Goal: Information Seeking & Learning: Learn about a topic

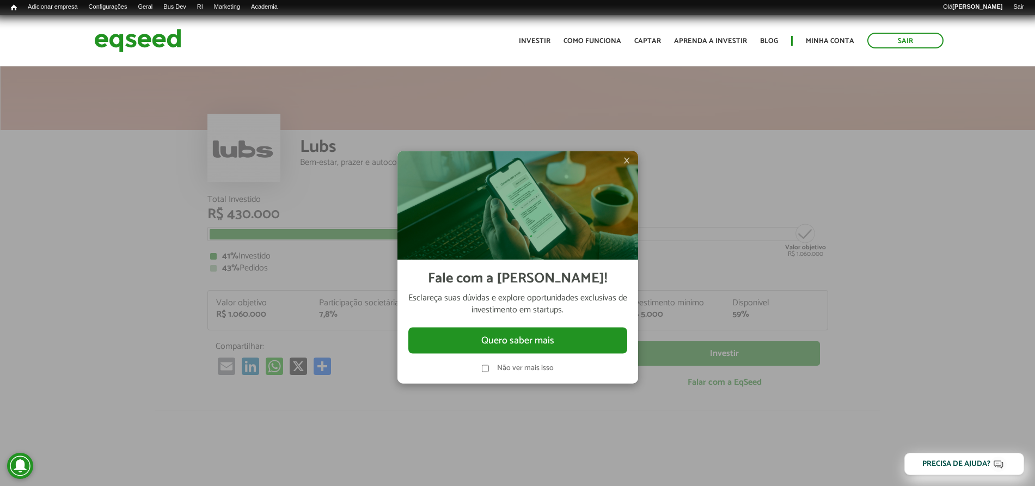
click at [627, 164] on span "×" at bounding box center [626, 160] width 7 height 13
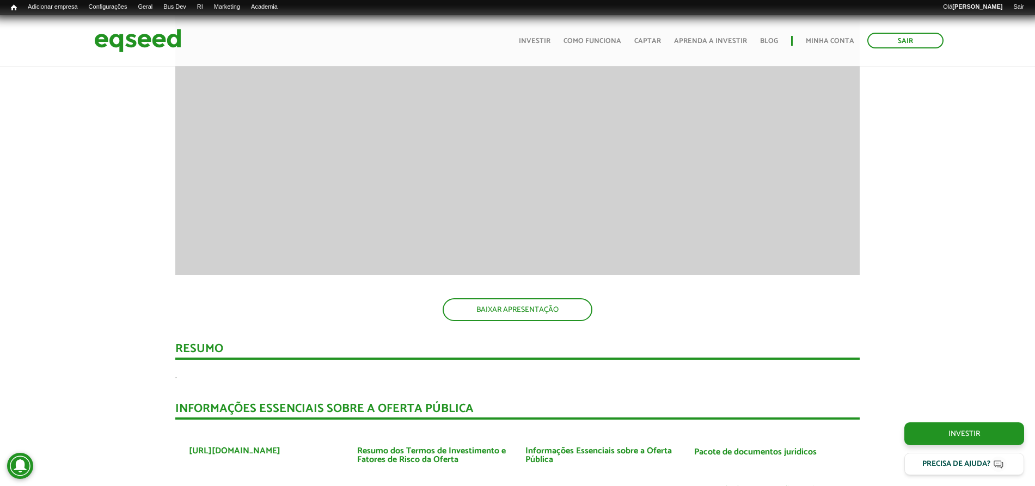
scroll to position [1020, 0]
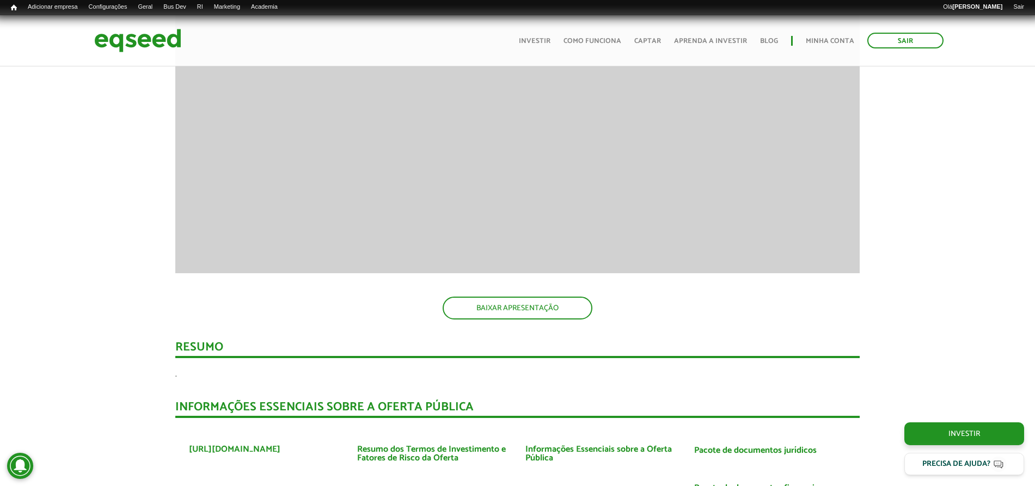
click at [939, 176] on div "Apresentação aos investidores BAIXAR APRESENTAÇÃO Resumo . INFORMAÇÕES ESSENCIA…" at bounding box center [517, 422] width 1051 height 1181
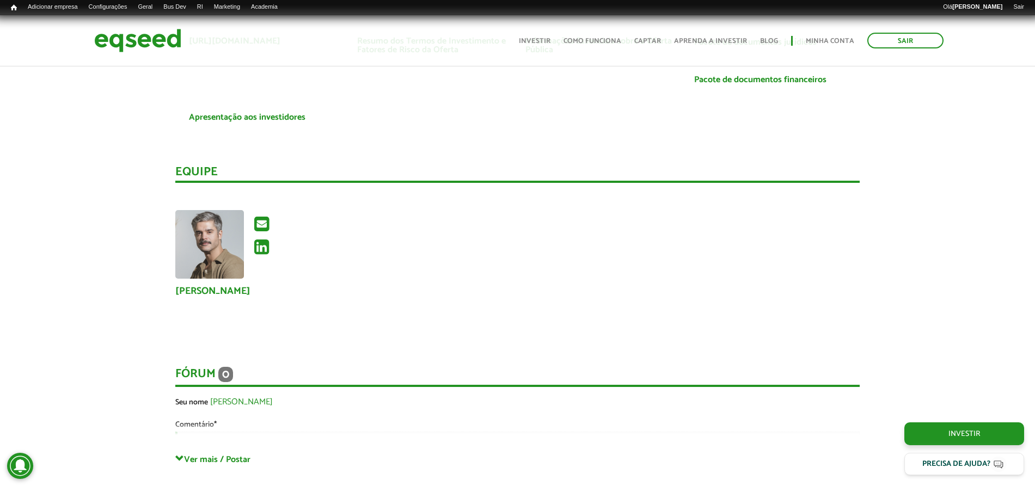
scroll to position [884, 0]
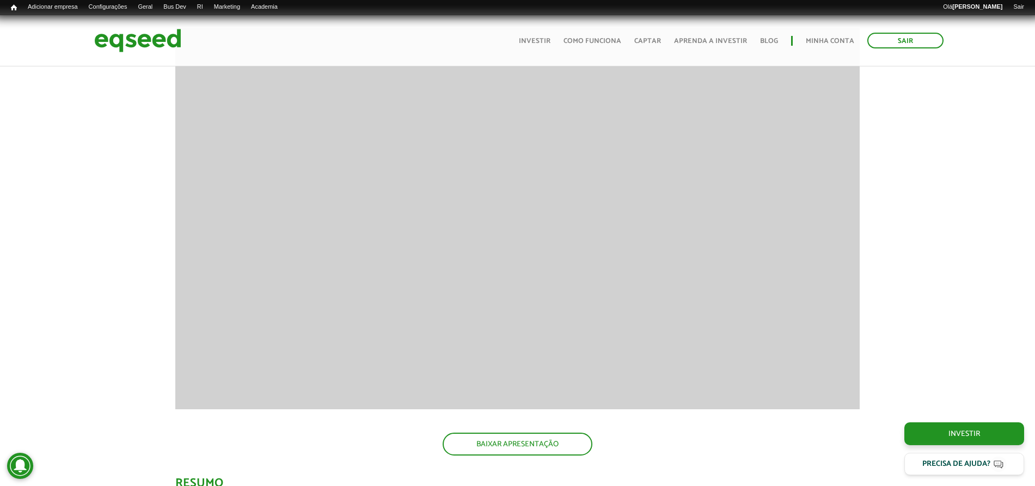
click at [192, 7] on link "Bus Dev" at bounding box center [175, 7] width 34 height 9
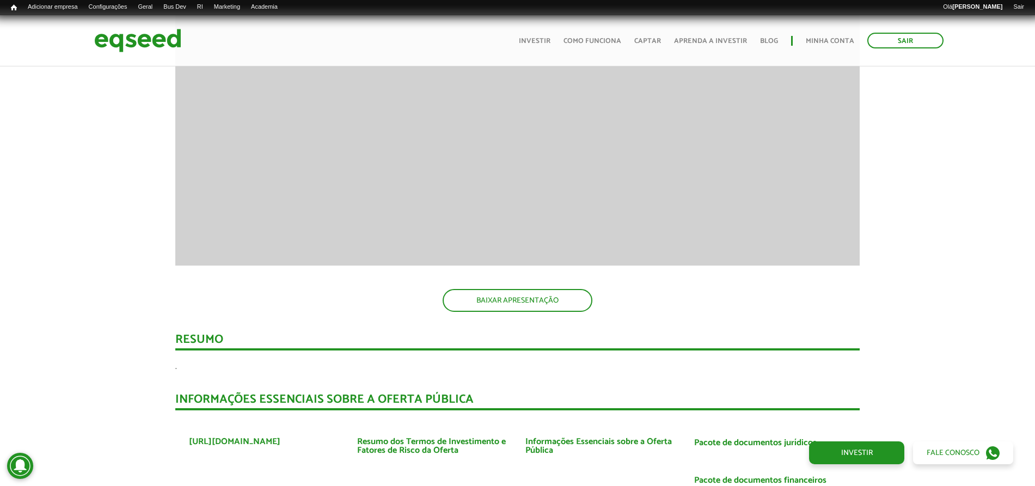
scroll to position [1020, 0]
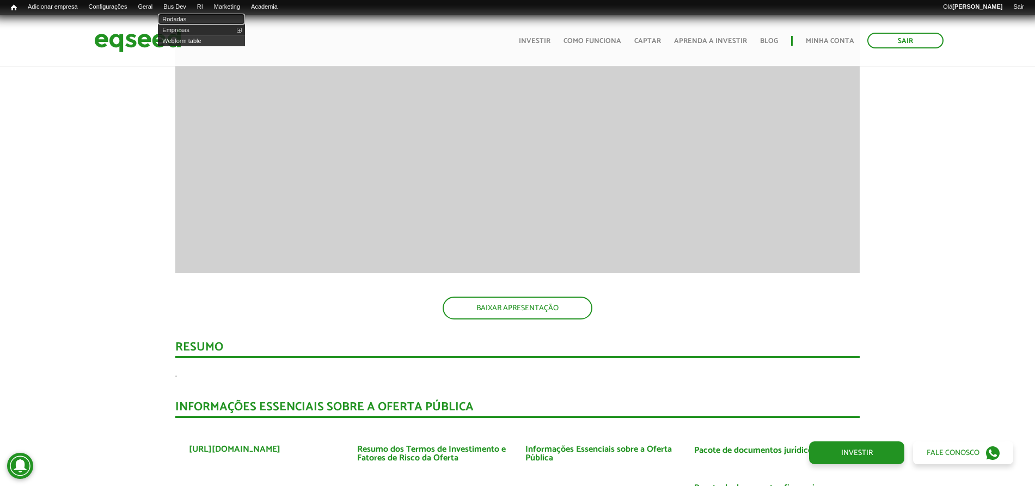
drag, startPoint x: 189, startPoint y: 22, endPoint x: 198, endPoint y: 29, distance: 10.9
click at [188, 21] on link "Rodadas" at bounding box center [201, 19] width 87 height 11
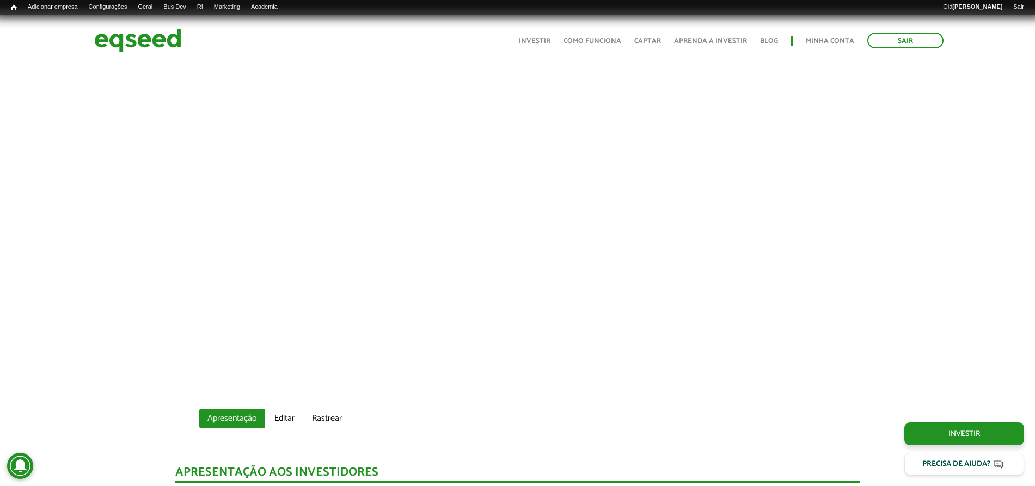
scroll to position [816, 0]
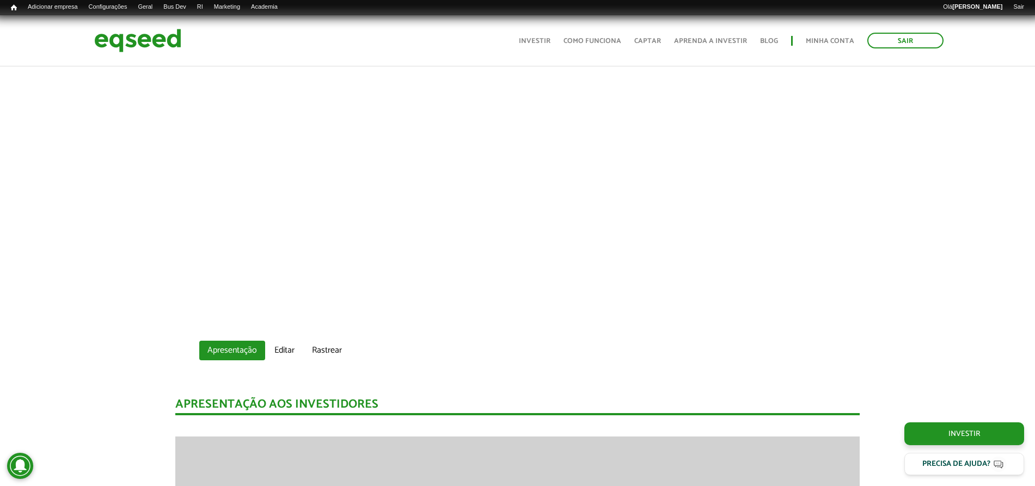
click at [945, 140] on div at bounding box center [517, 119] width 1035 height 371
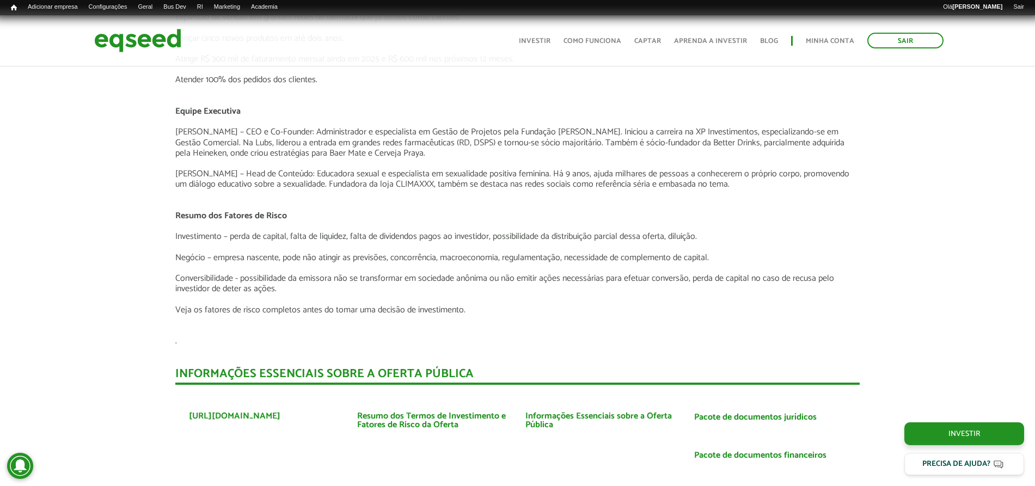
scroll to position [1905, 0]
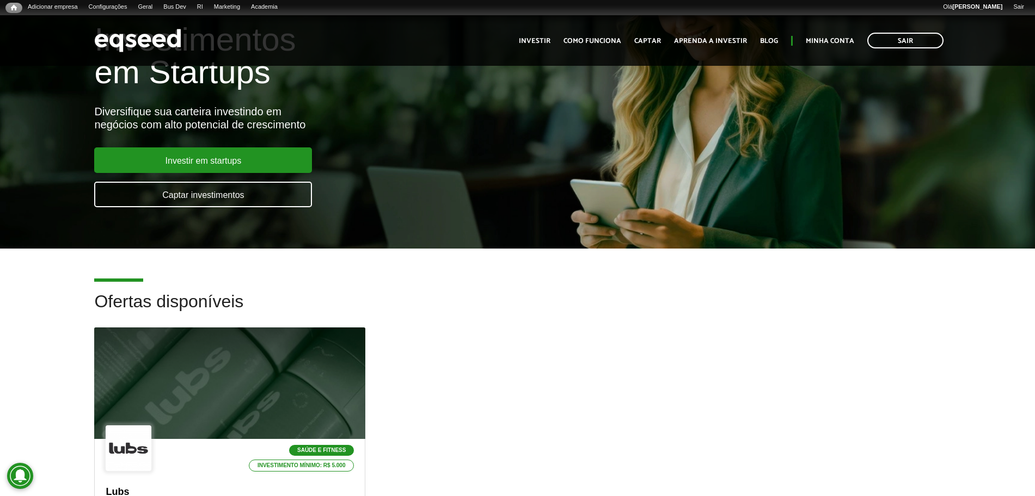
scroll to position [340, 0]
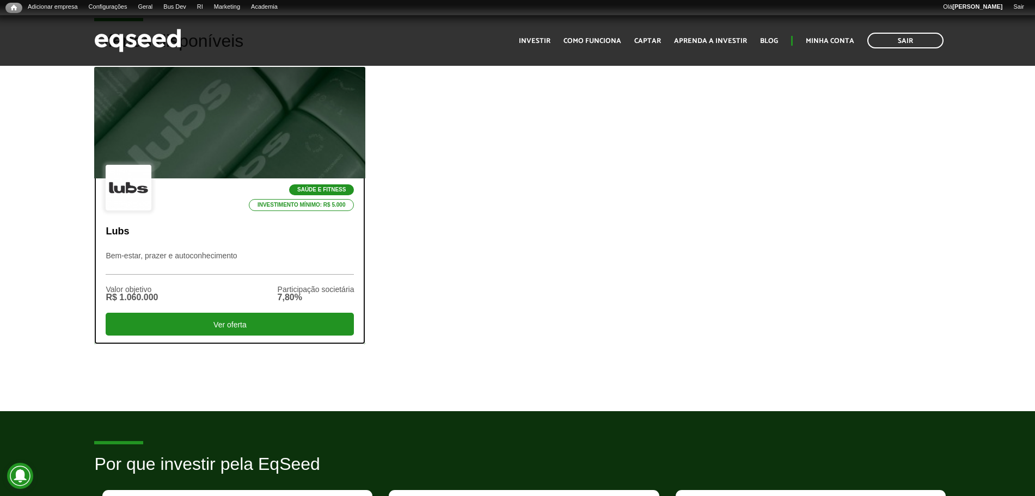
click at [166, 214] on div "Saúde e Fitness Investimento mínimo: R$ 5.000 Lubs Bem-estar, prazer e autoconh…" at bounding box center [230, 260] width 270 height 165
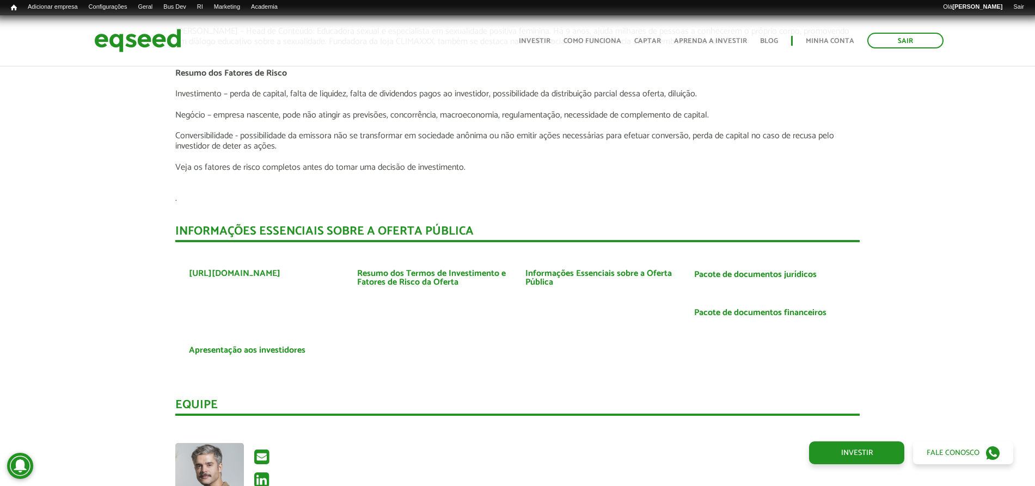
scroll to position [1973, 0]
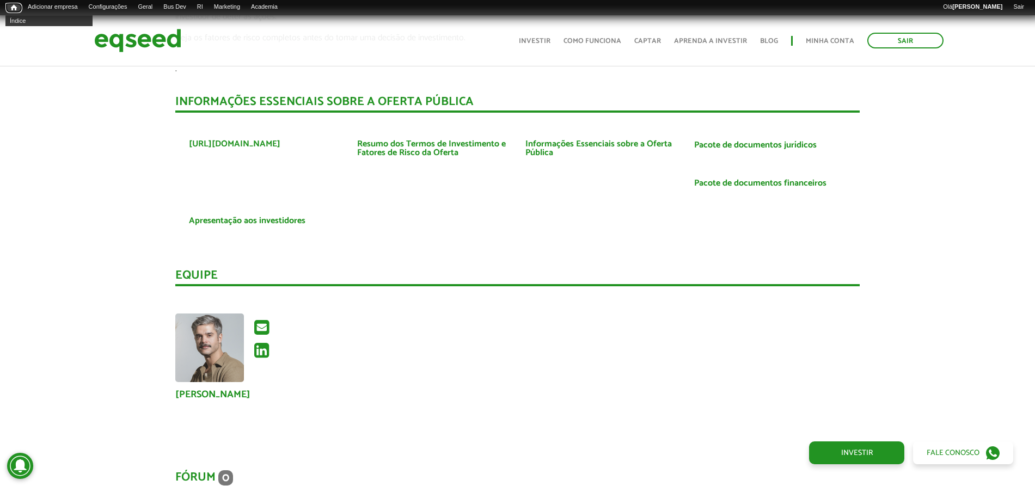
click at [15, 4] on span "Início" at bounding box center [14, 8] width 6 height 8
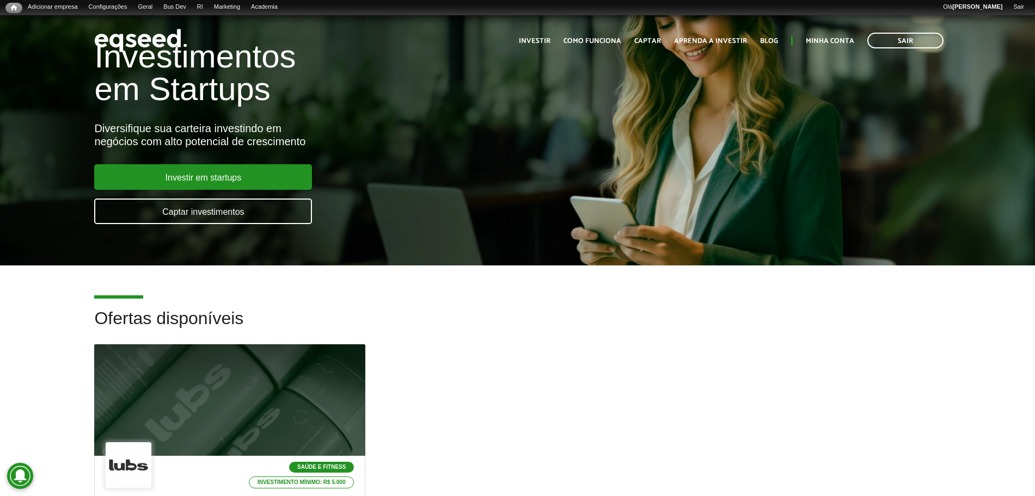
scroll to position [136, 0]
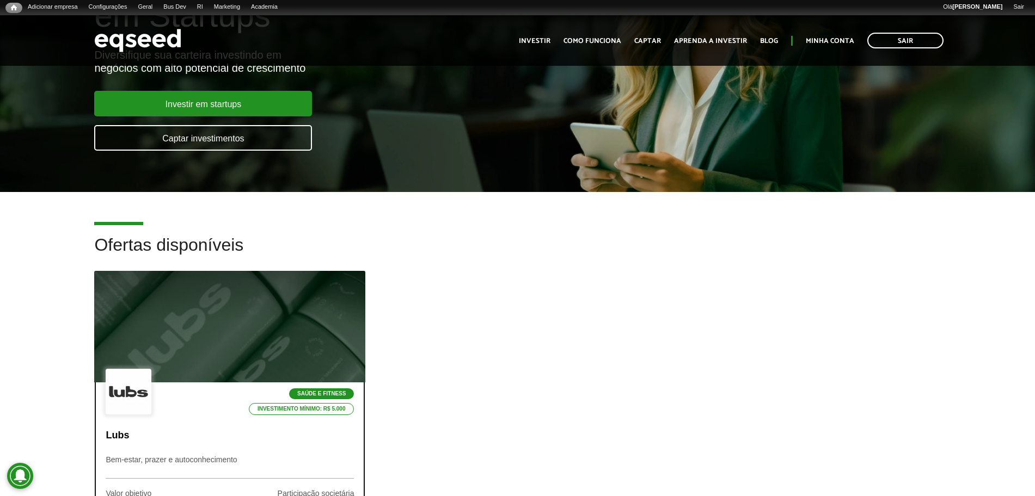
click at [167, 415] on div "Saúde e Fitness Investimento mínimo: R$ 5.000" at bounding box center [230, 392] width 248 height 47
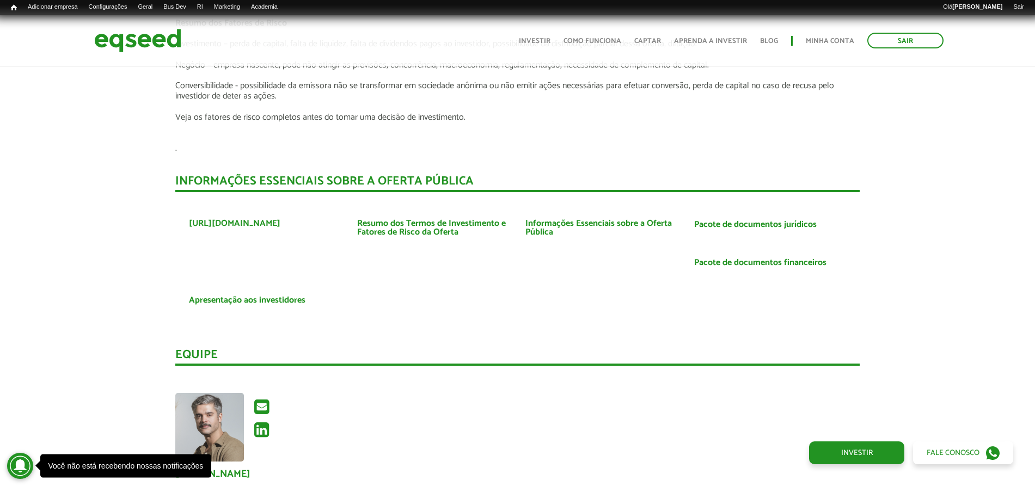
scroll to position [1973, 0]
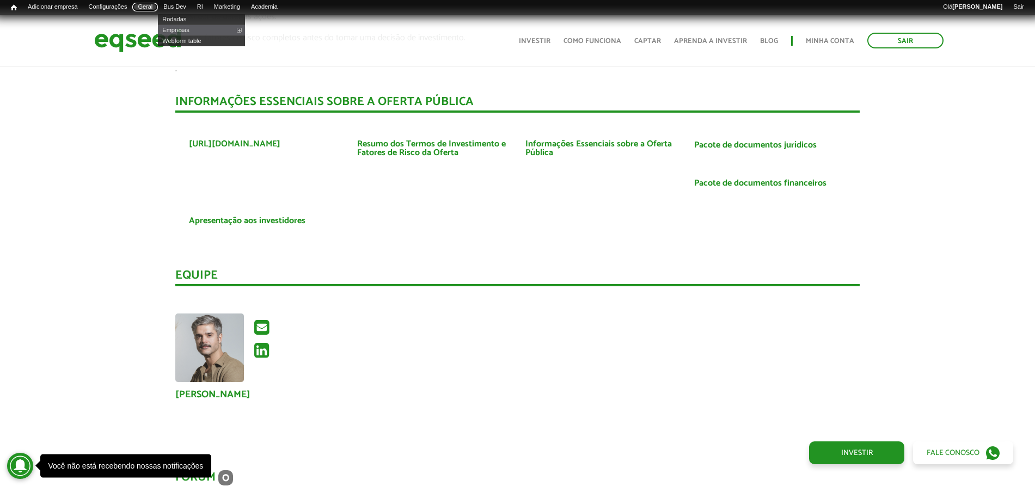
click at [155, 5] on link "Geral" at bounding box center [145, 7] width 26 height 9
click at [163, 17] on link "Painel" at bounding box center [175, 19] width 87 height 11
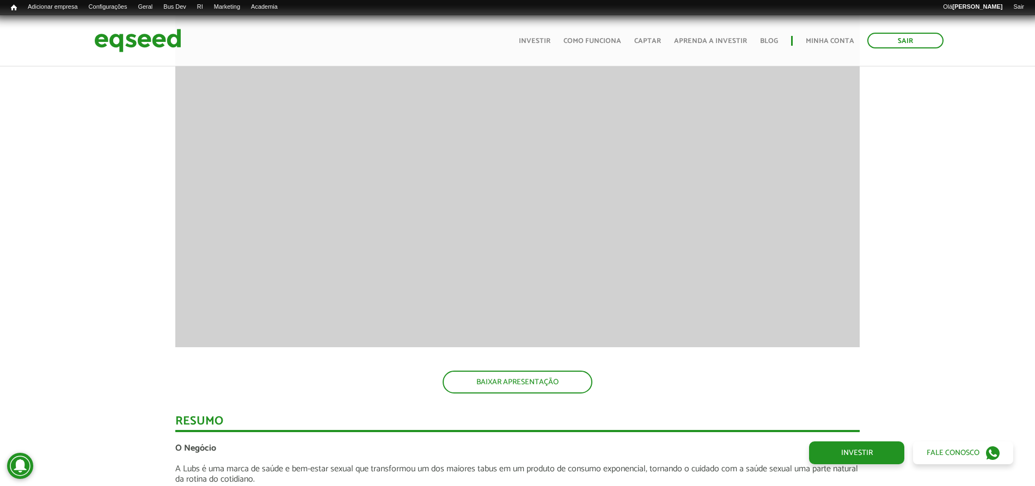
scroll to position [1020, 0]
